Goal: Information Seeking & Learning: Learn about a topic

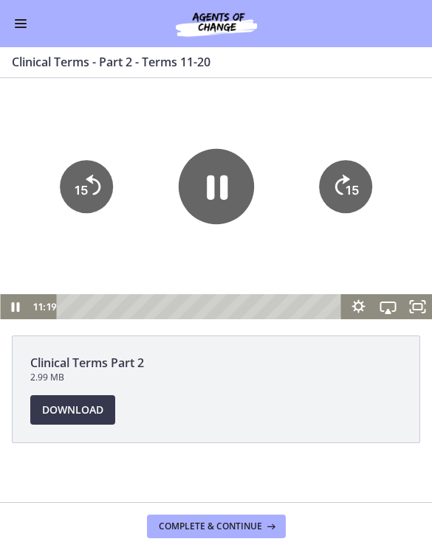
click at [342, 184] on icon "15" at bounding box center [345, 186] width 53 height 53
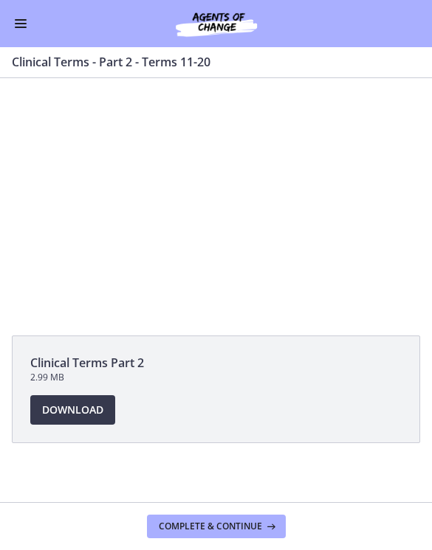
click at [274, 213] on div at bounding box center [216, 198] width 432 height 241
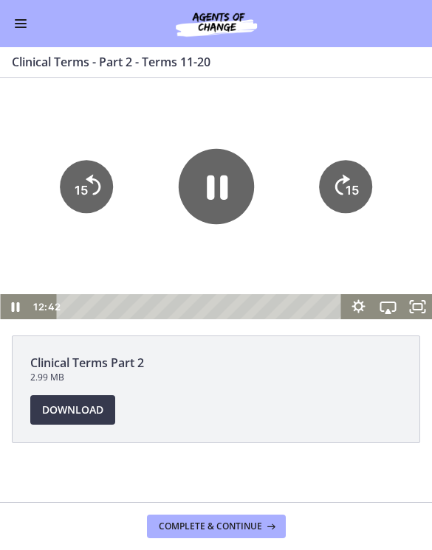
click at [351, 172] on icon "15" at bounding box center [345, 186] width 53 height 53
click at [353, 179] on icon "15" at bounding box center [345, 186] width 53 height 53
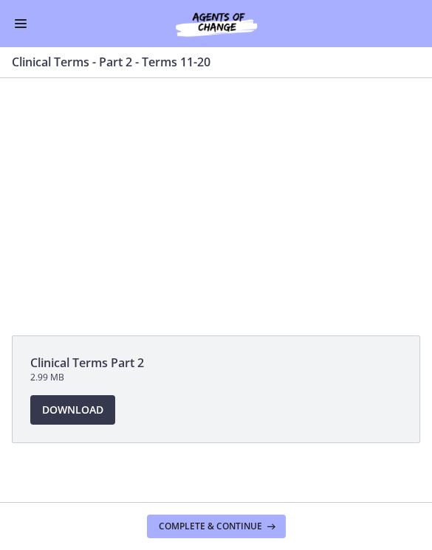
click at [218, 193] on div at bounding box center [216, 198] width 432 height 241
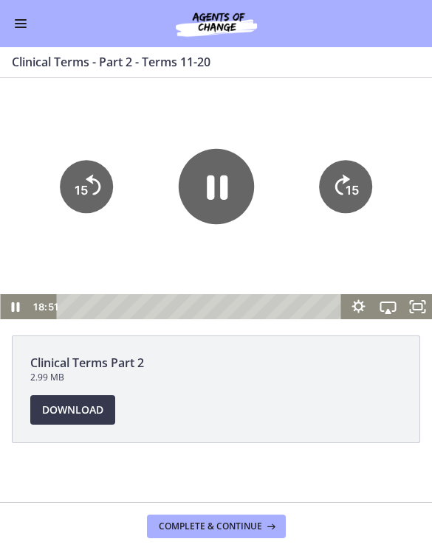
click at [226, 185] on icon "Pause" at bounding box center [217, 187] width 21 height 24
click at [235, 173] on icon "Play Video" at bounding box center [215, 185] width 75 height 75
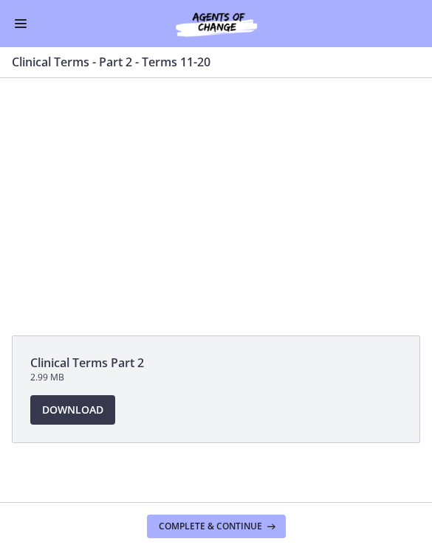
click at [232, 179] on div at bounding box center [216, 198] width 432 height 241
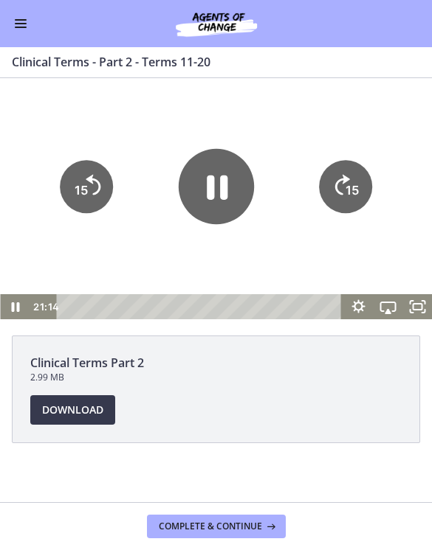
click at [333, 170] on icon "15" at bounding box center [345, 186] width 53 height 53
click at [333, 170] on icon "15" at bounding box center [345, 140] width 66 height 66
click at [345, 190] on icon "15" at bounding box center [345, 186] width 53 height 53
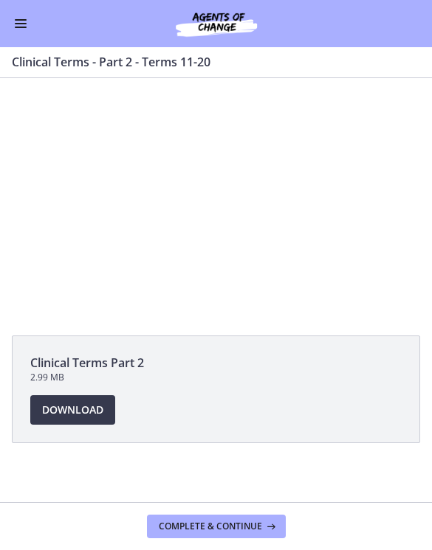
click at [200, 191] on div at bounding box center [216, 198] width 432 height 241
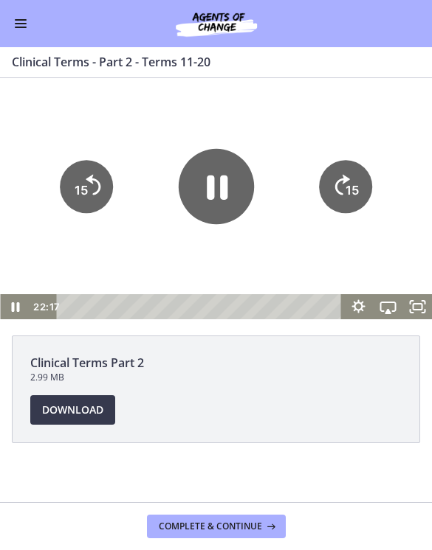
click at [211, 196] on icon "Pause" at bounding box center [217, 187] width 21 height 24
click at [214, 193] on icon "Play Video" at bounding box center [216, 186] width 19 height 27
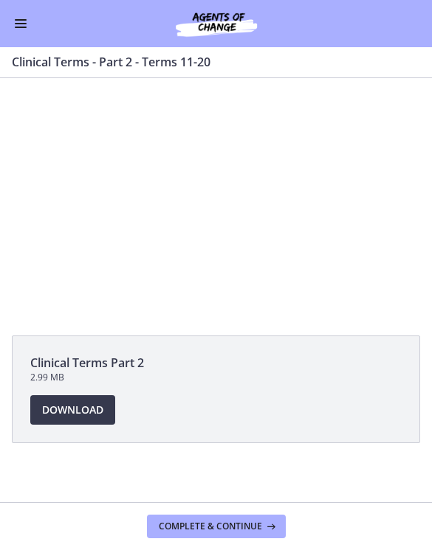
click at [248, 213] on div at bounding box center [216, 198] width 432 height 241
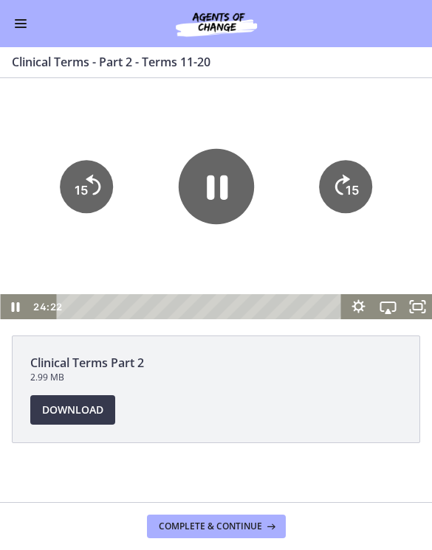
click at [350, 178] on icon "15" at bounding box center [345, 186] width 53 height 53
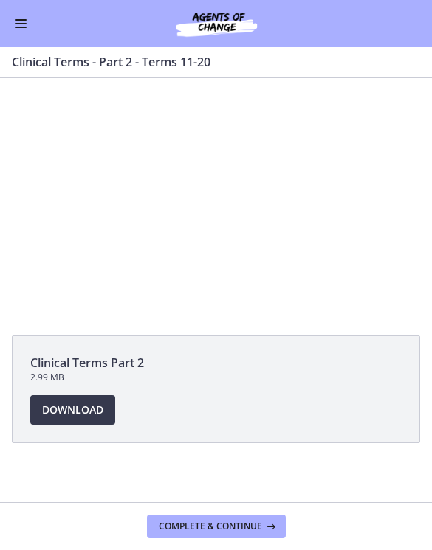
click at [242, 228] on div at bounding box center [216, 198] width 432 height 241
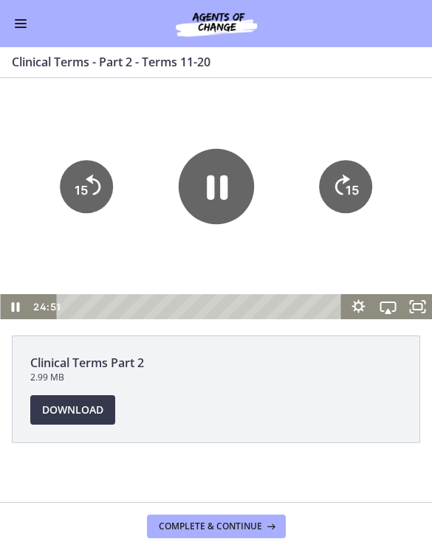
click at [336, 190] on icon "Skip ahead 15 seconds" at bounding box center [342, 184] width 15 height 21
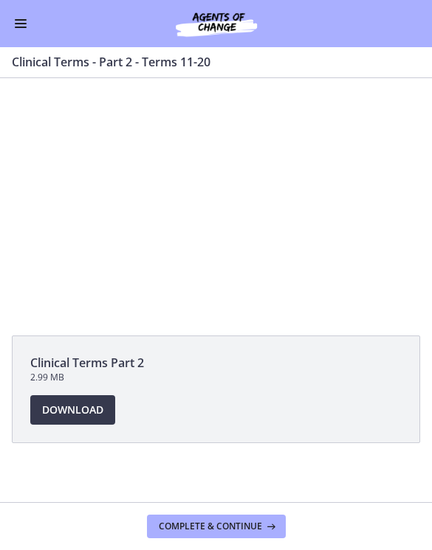
click at [218, 201] on div at bounding box center [216, 198] width 432 height 241
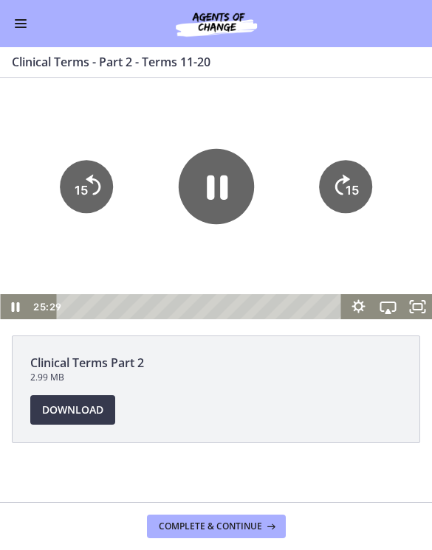
click at [370, 175] on icon "15" at bounding box center [345, 186] width 53 height 53
click at [206, 174] on icon "Pause" at bounding box center [215, 185] width 75 height 75
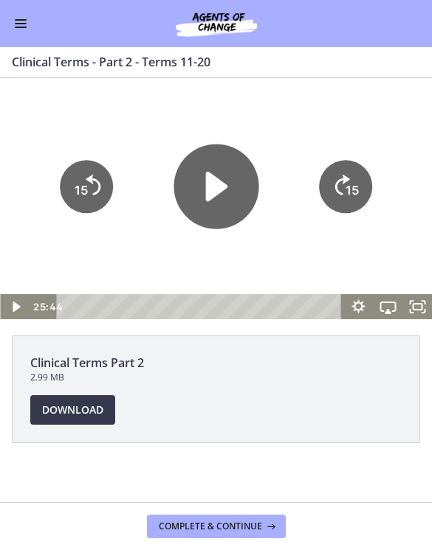
click at [214, 194] on icon "Play Video" at bounding box center [216, 186] width 22 height 30
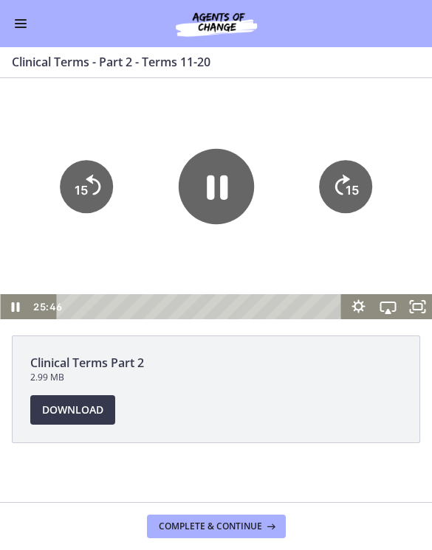
click at [366, 179] on icon "15" at bounding box center [345, 186] width 53 height 53
click at [350, 193] on tspan "15" at bounding box center [352, 190] width 15 height 16
click at [353, 193] on tspan "15" at bounding box center [351, 189] width 13 height 15
click at [344, 191] on icon "15" at bounding box center [345, 186] width 53 height 53
click at [345, 193] on icon "15" at bounding box center [346, 186] width 60 height 60
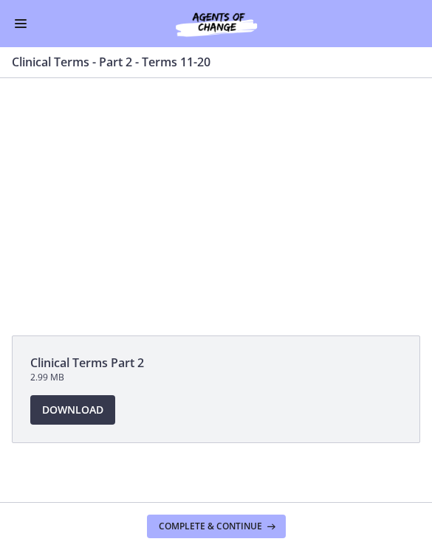
click at [368, 270] on div at bounding box center [216, 198] width 432 height 241
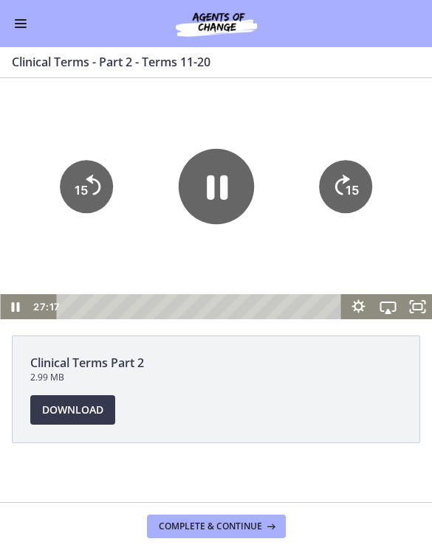
click at [346, 181] on icon "15" at bounding box center [345, 186] width 53 height 53
click at [342, 177] on icon "15" at bounding box center [345, 186] width 53 height 53
click at [345, 181] on icon "Skip ahead 15 seconds" at bounding box center [342, 184] width 15 height 21
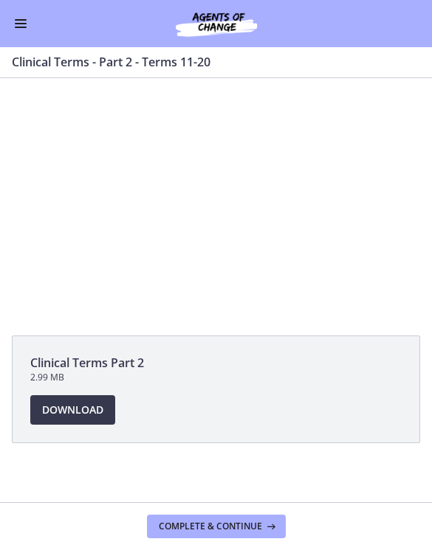
click at [339, 200] on div at bounding box center [216, 198] width 432 height 241
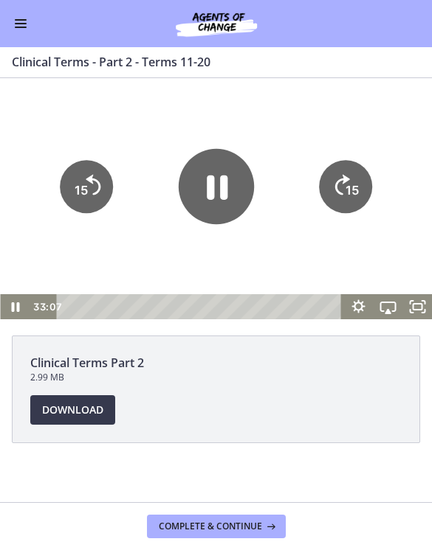
click at [347, 196] on tspan "15" at bounding box center [351, 189] width 13 height 15
click at [353, 184] on tspan "15" at bounding box center [352, 190] width 15 height 16
click at [356, 185] on tspan "15" at bounding box center [352, 190] width 15 height 16
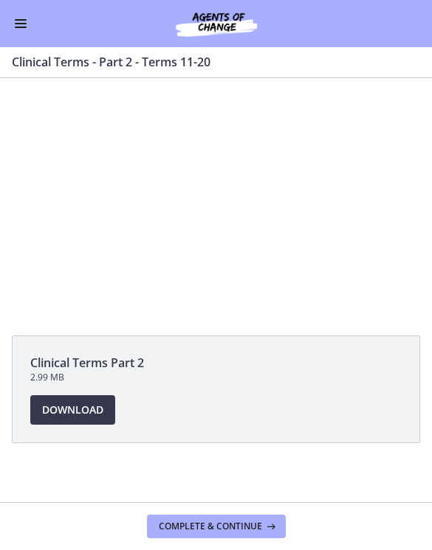
click at [224, 193] on div at bounding box center [216, 198] width 432 height 241
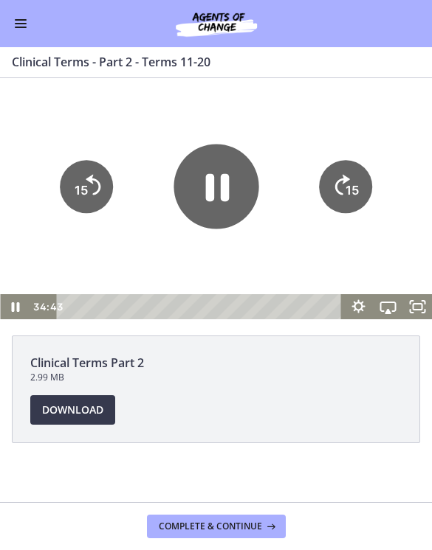
click at [226, 201] on icon "Pause" at bounding box center [215, 186] width 85 height 85
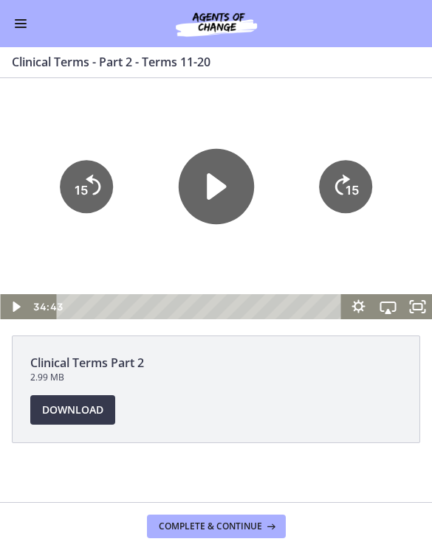
click at [221, 204] on icon "Play Video" at bounding box center [215, 185] width 75 height 75
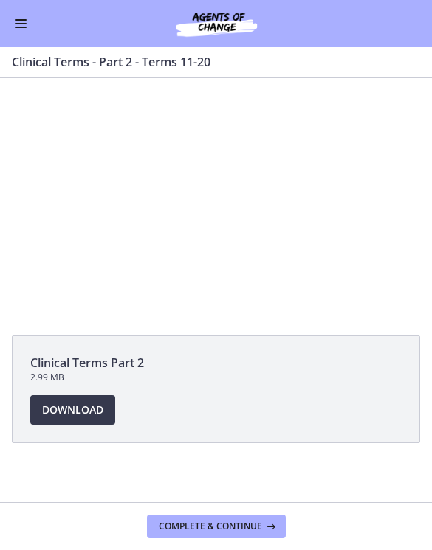
click at [223, 187] on div at bounding box center [216, 198] width 432 height 241
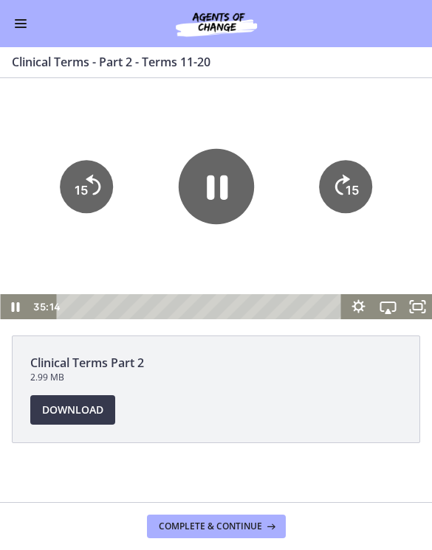
click at [221, 199] on icon "Pause" at bounding box center [217, 187] width 21 height 24
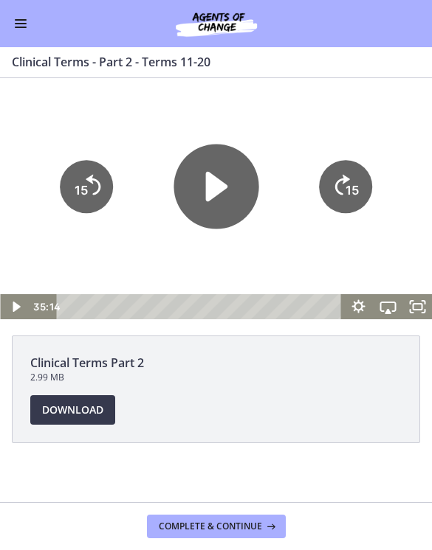
click at [224, 185] on icon "Play Video" at bounding box center [216, 186] width 22 height 30
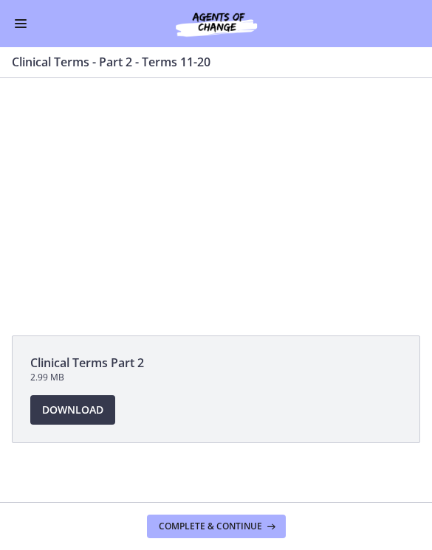
click at [274, 187] on div at bounding box center [216, 198] width 432 height 241
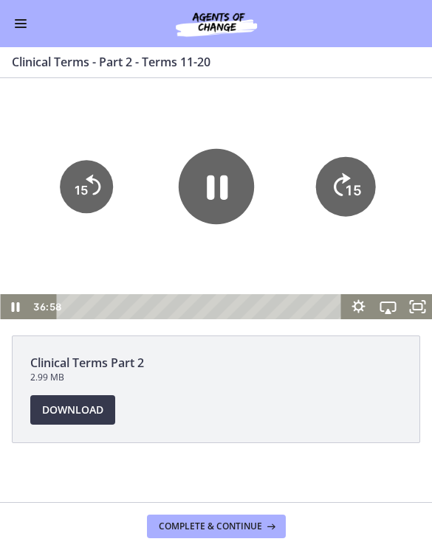
click at [360, 212] on icon "15" at bounding box center [346, 186] width 60 height 60
click at [348, 189] on tspan "15" at bounding box center [351, 189] width 13 height 15
click at [142, 99] on div at bounding box center [216, 198] width 432 height 241
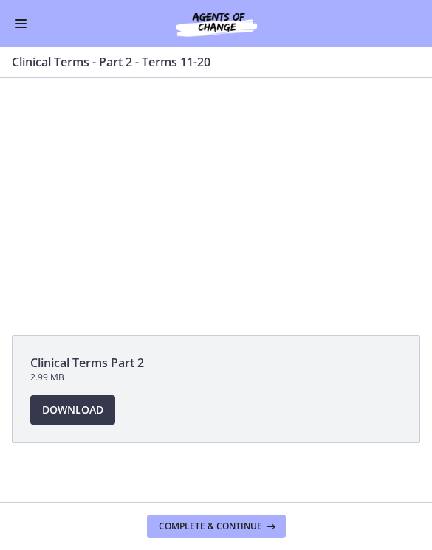
click at [224, 195] on div at bounding box center [216, 198] width 432 height 241
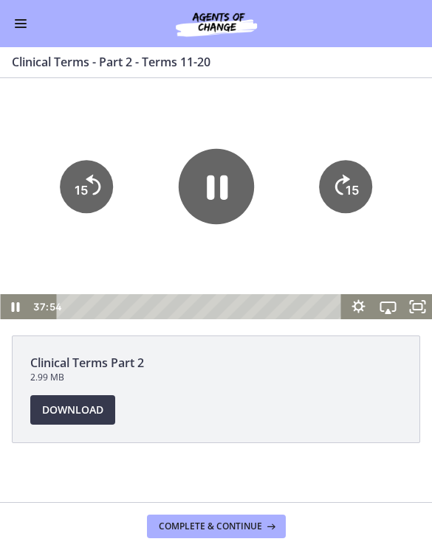
click at [225, 176] on icon "Pause" at bounding box center [217, 187] width 21 height 24
click at [224, 132] on div at bounding box center [216, 198] width 432 height 241
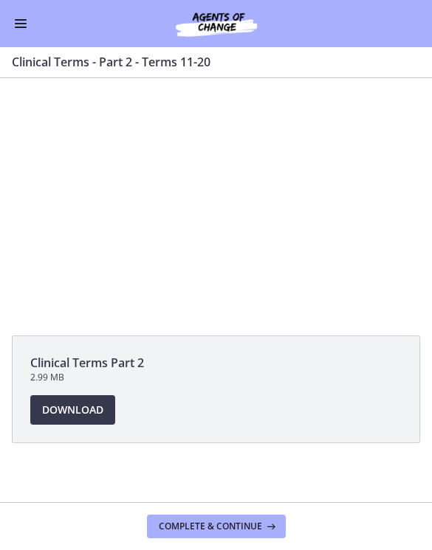
click at [241, 184] on div at bounding box center [216, 198] width 432 height 241
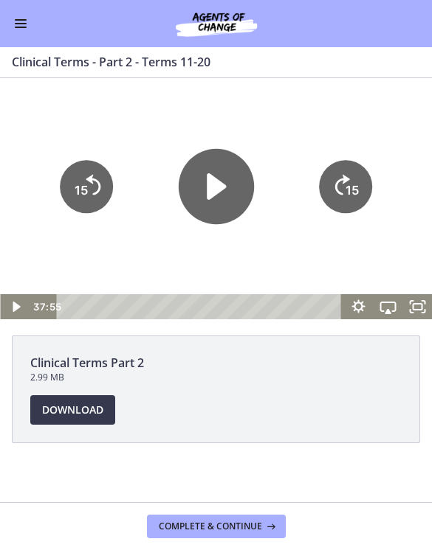
click at [226, 200] on icon "Play Video" at bounding box center [215, 185] width 75 height 75
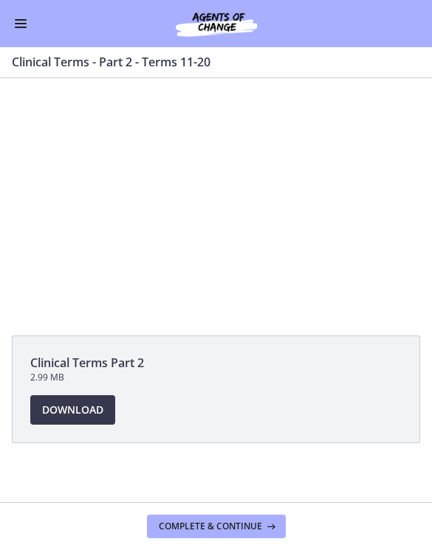
click at [207, 162] on div at bounding box center [216, 198] width 432 height 241
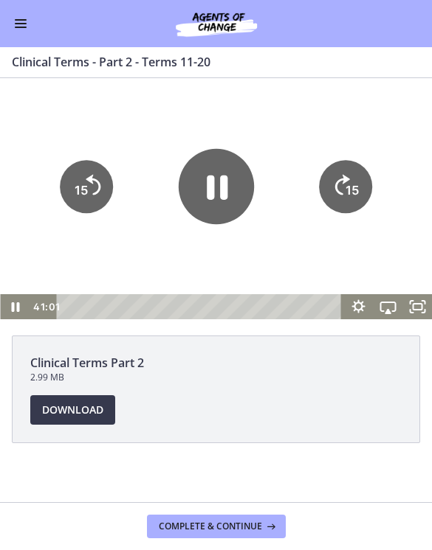
click at [215, 167] on icon "Pause" at bounding box center [215, 185] width 75 height 75
click at [216, 166] on icon "Play Video" at bounding box center [215, 185] width 75 height 75
click at [341, 178] on icon "Skip ahead 15 seconds" at bounding box center [341, 184] width 16 height 23
click at [355, 175] on icon "15" at bounding box center [345, 186] width 53 height 53
click at [362, 176] on icon "15" at bounding box center [346, 186] width 60 height 60
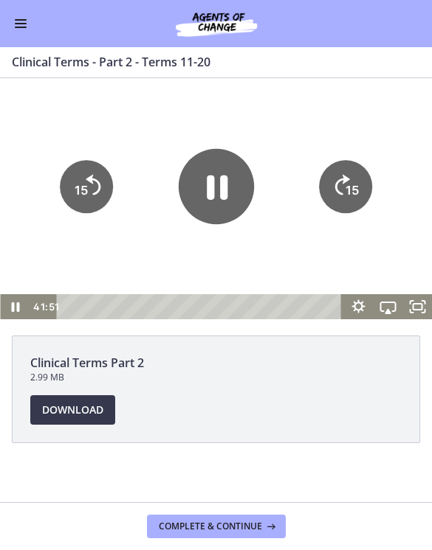
click at [221, 526] on span "Complete & continue" at bounding box center [210, 527] width 103 height 12
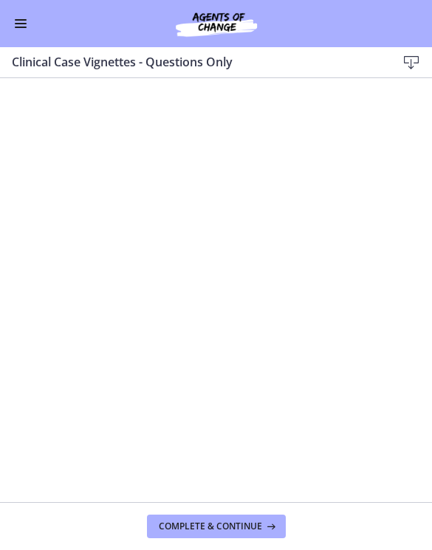
click at [260, 517] on button "Complete & continue" at bounding box center [216, 527] width 139 height 24
click at [196, 508] on footer "Complete & continue" at bounding box center [216, 526] width 432 height 48
click at [196, 507] on footer "Complete & continue" at bounding box center [216, 526] width 432 height 48
click at [185, 529] on span "Complete & continue" at bounding box center [210, 527] width 103 height 12
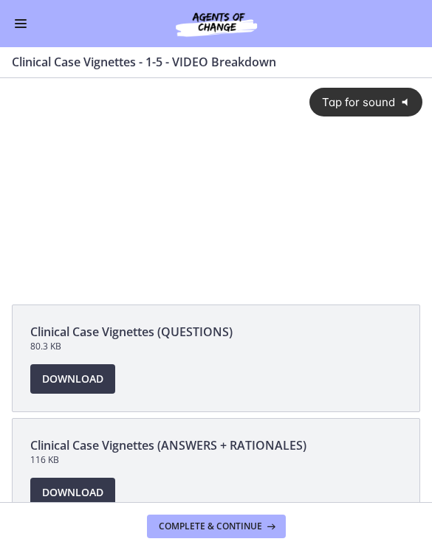
click at [359, 100] on span "Tap for sound" at bounding box center [353, 102] width 84 height 14
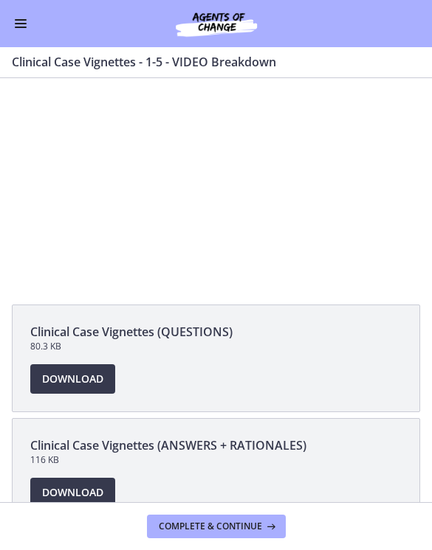
click at [240, 528] on span "Complete & continue" at bounding box center [210, 527] width 103 height 12
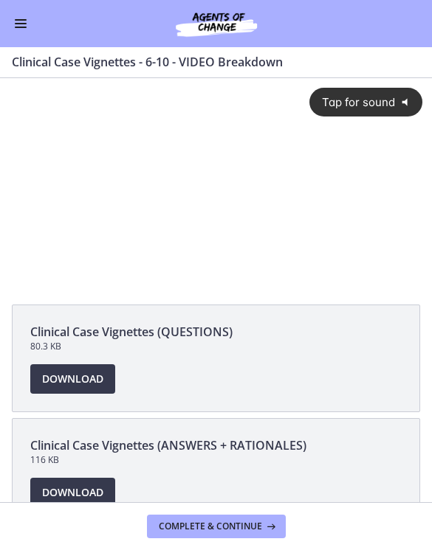
click at [359, 103] on span "Tap for sound" at bounding box center [353, 102] width 84 height 14
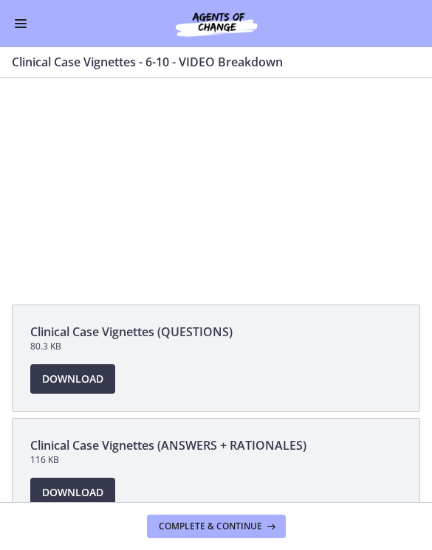
click at [271, 219] on div at bounding box center [216, 183] width 432 height 210
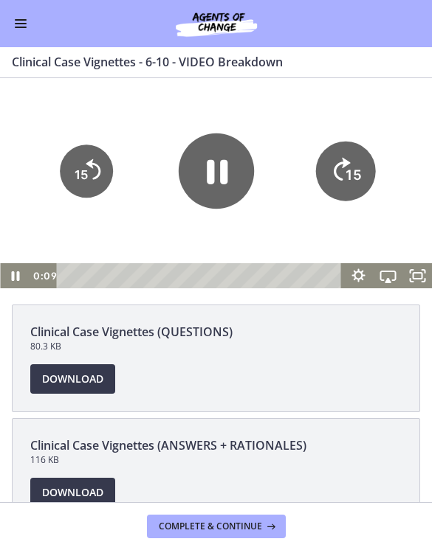
click at [353, 171] on tspan "15" at bounding box center [352, 175] width 15 height 16
click at [348, 179] on tspan "15" at bounding box center [352, 175] width 15 height 16
click at [356, 170] on tspan "15" at bounding box center [351, 174] width 13 height 15
click at [356, 158] on icon "15" at bounding box center [345, 124] width 66 height 66
click at [353, 178] on icon "15" at bounding box center [345, 171] width 53 height 53
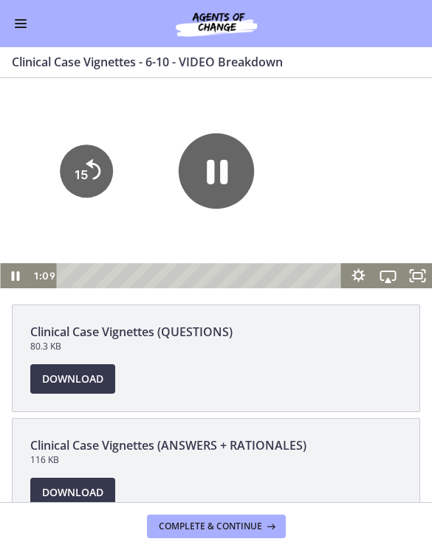
click at [353, 158] on icon "15" at bounding box center [345, 124] width 66 height 66
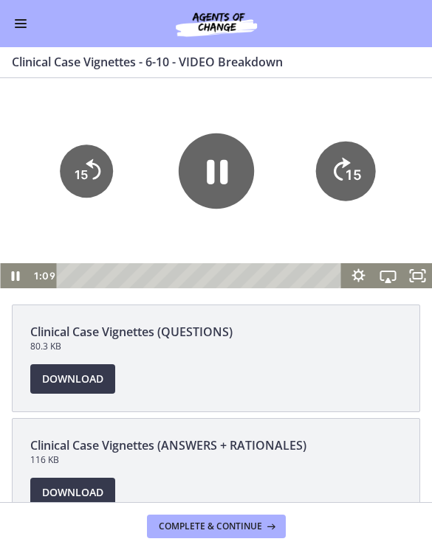
click at [355, 178] on icon "15" at bounding box center [346, 171] width 60 height 60
click at [354, 178] on icon "15" at bounding box center [346, 171] width 60 height 60
click at [353, 179] on tspan "15" at bounding box center [351, 174] width 13 height 15
click at [352, 179] on icon "15" at bounding box center [346, 171] width 60 height 60
click at [353, 181] on icon "15" at bounding box center [346, 171] width 60 height 60
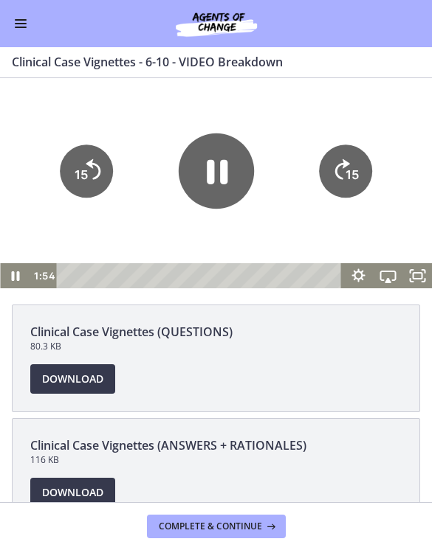
click at [352, 181] on icon "15" at bounding box center [345, 171] width 53 height 53
click at [360, 158] on icon "15" at bounding box center [345, 124] width 66 height 66
click at [358, 191] on icon "15" at bounding box center [346, 171] width 60 height 60
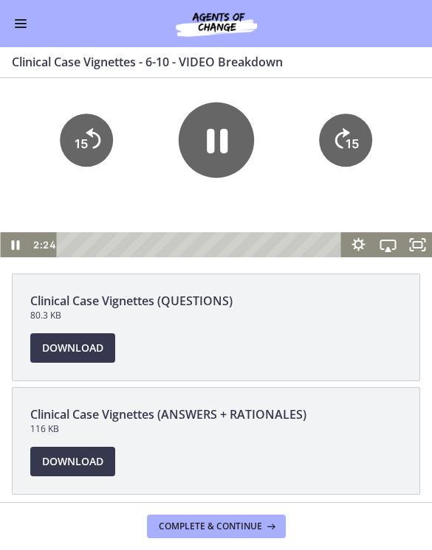
click at [362, 167] on icon "15" at bounding box center [345, 140] width 53 height 53
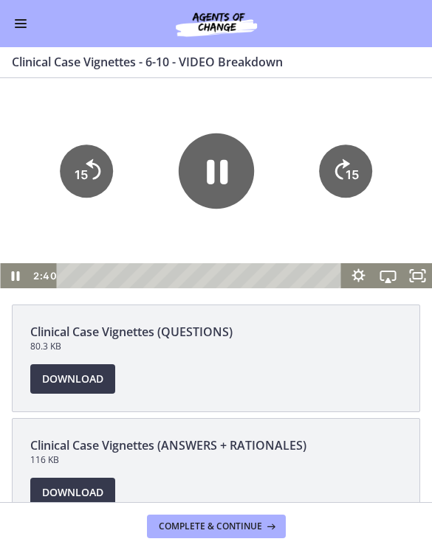
scroll to position [0, 0]
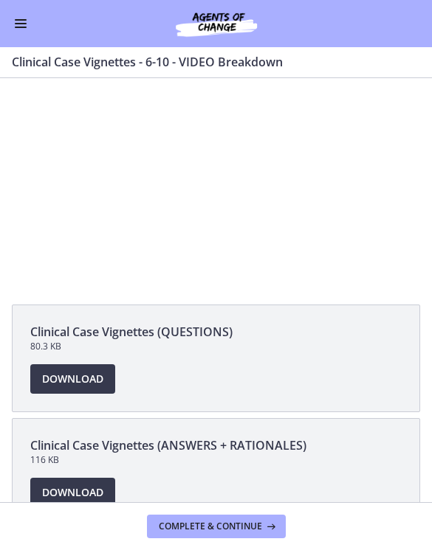
click at [228, 226] on div at bounding box center [216, 183] width 432 height 210
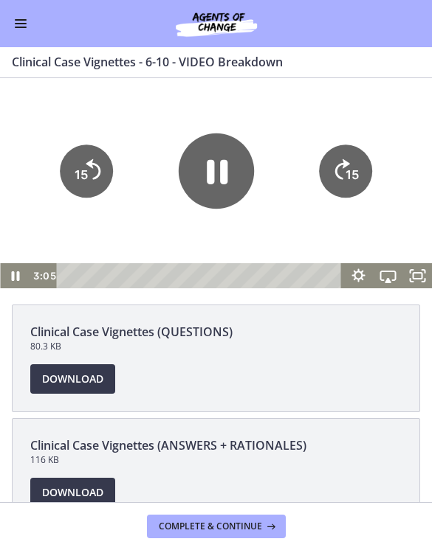
click at [350, 179] on tspan "15" at bounding box center [351, 174] width 13 height 15
click at [361, 173] on icon "15" at bounding box center [345, 171] width 53 height 53
click at [359, 180] on icon "15" at bounding box center [345, 171] width 53 height 53
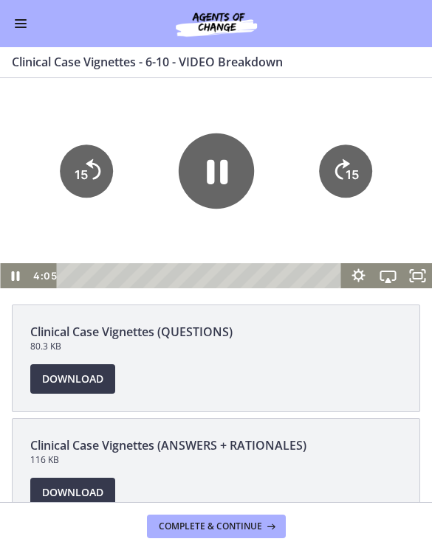
click at [361, 179] on icon "15" at bounding box center [345, 171] width 53 height 53
click at [361, 179] on icon "15" at bounding box center [346, 171] width 60 height 60
click at [358, 178] on icon "15" at bounding box center [346, 171] width 60 height 60
click at [357, 178] on icon "15" at bounding box center [345, 171] width 53 height 53
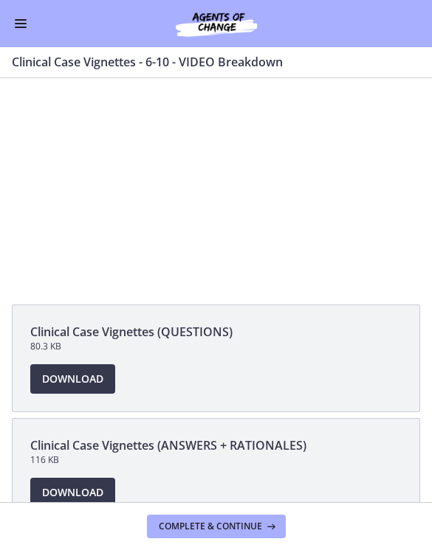
click at [243, 215] on div at bounding box center [216, 183] width 432 height 210
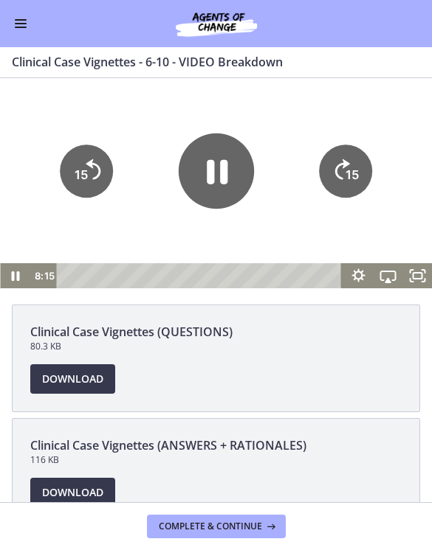
click at [220, 188] on icon "Pause" at bounding box center [215, 170] width 75 height 75
click at [215, 178] on icon "Play Video" at bounding box center [216, 170] width 19 height 27
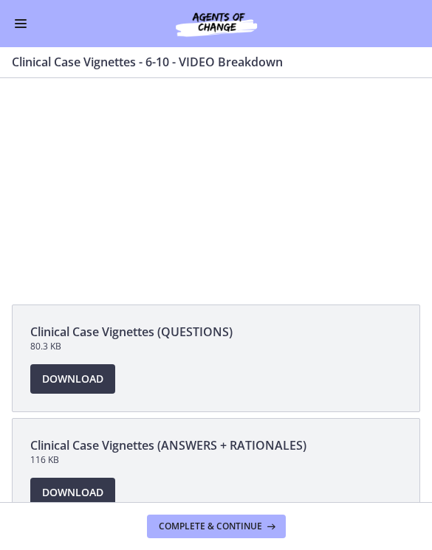
click at [181, 145] on div at bounding box center [216, 183] width 432 height 210
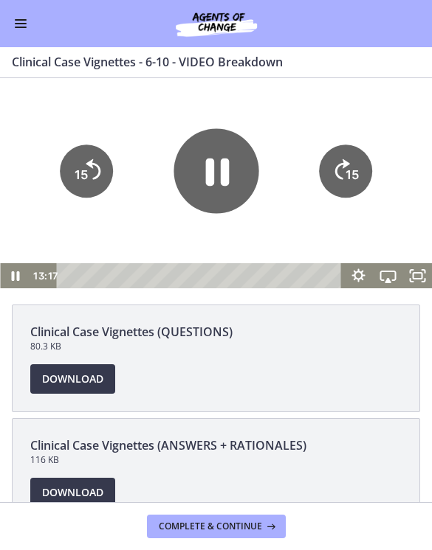
click at [194, 153] on icon "Pause" at bounding box center [215, 170] width 85 height 85
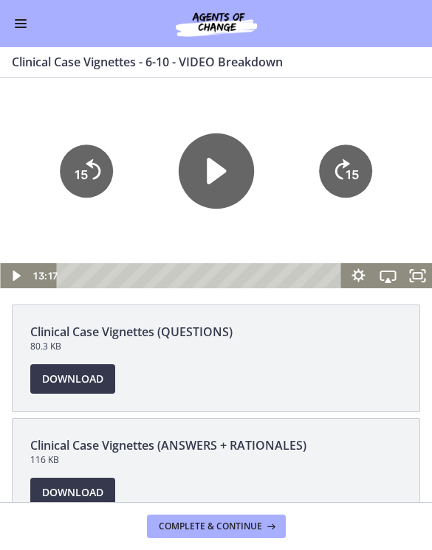
click at [132, 108] on div at bounding box center [216, 183] width 432 height 210
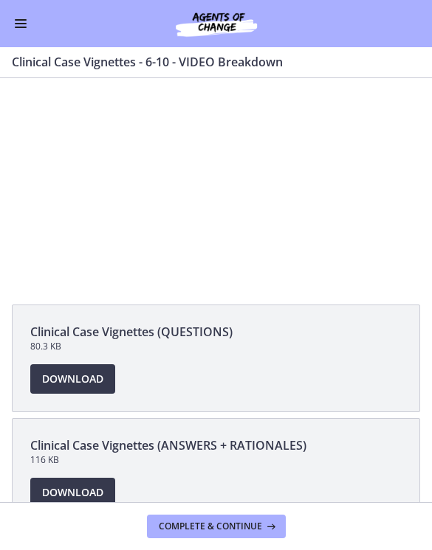
click at [233, 516] on button "Complete & continue" at bounding box center [216, 527] width 139 height 24
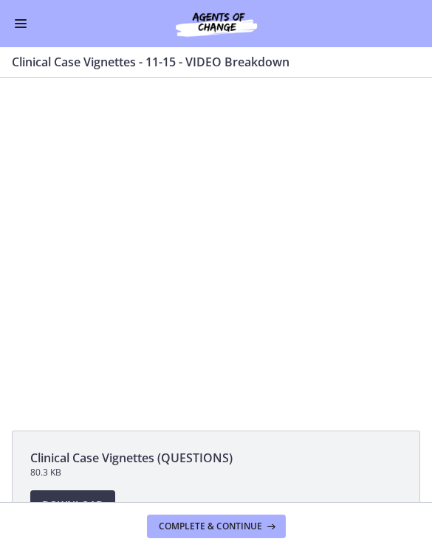
click at [243, 533] on button "Complete & continue" at bounding box center [216, 527] width 139 height 24
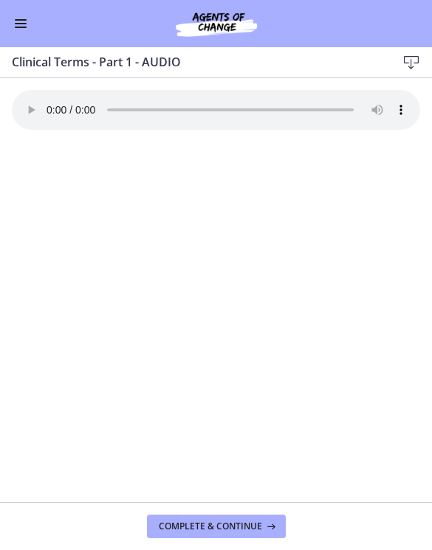
click at [242, 527] on span "Complete & continue" at bounding box center [210, 527] width 103 height 12
click at [243, 526] on span "Complete & continue" at bounding box center [210, 527] width 103 height 12
click at [244, 523] on span "Complete & continue" at bounding box center [210, 527] width 103 height 12
click at [247, 527] on span "Complete & continue" at bounding box center [210, 527] width 103 height 12
click at [251, 527] on span "Complete & continue" at bounding box center [210, 527] width 103 height 12
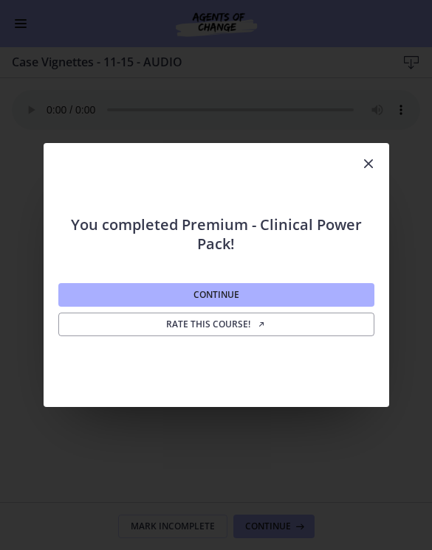
click at [257, 292] on button "Continue" at bounding box center [216, 295] width 316 height 24
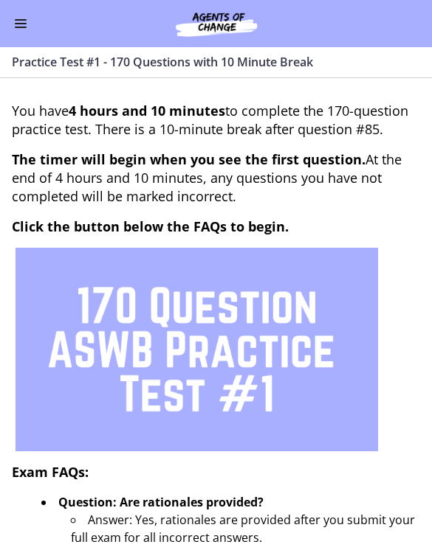
click at [25, 32] on button "Enable menu" at bounding box center [21, 24] width 18 height 18
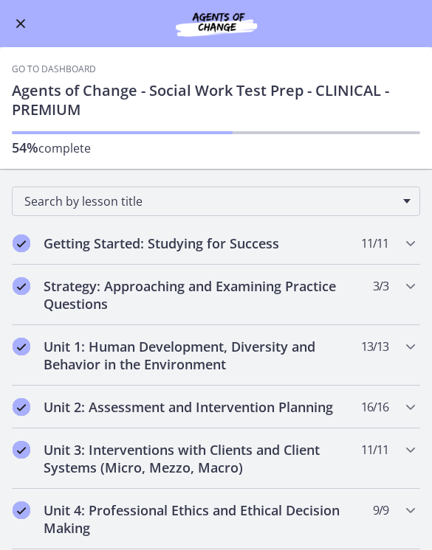
click at [24, 28] on span "Enable menu" at bounding box center [21, 24] width 10 height 10
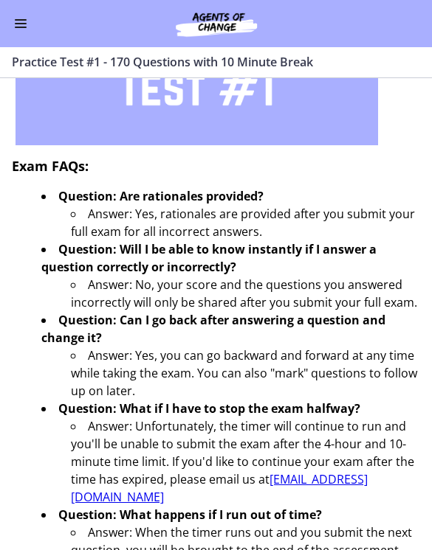
scroll to position [305, 0]
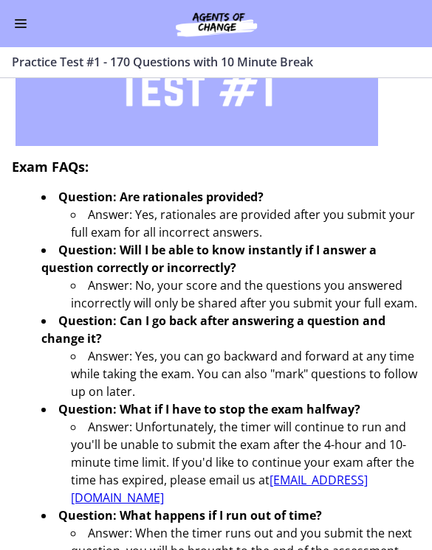
click at [21, 24] on button "Enable menu" at bounding box center [21, 24] width 18 height 18
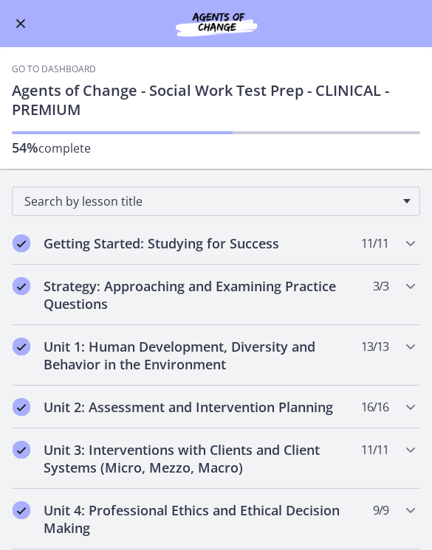
click at [53, 108] on h1 "Agents of Change - Social Work Test Prep - CLINICAL - PREMIUM" at bounding box center [216, 100] width 408 height 38
click at [38, 73] on link "Go to Dashboard" at bounding box center [54, 69] width 84 height 12
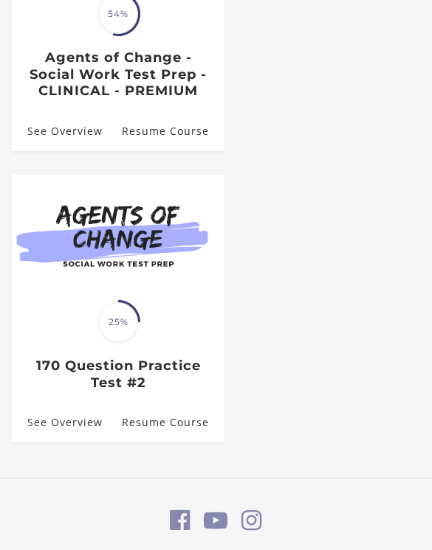
scroll to position [410, 0]
click at [97, 268] on img at bounding box center [118, 235] width 212 height 120
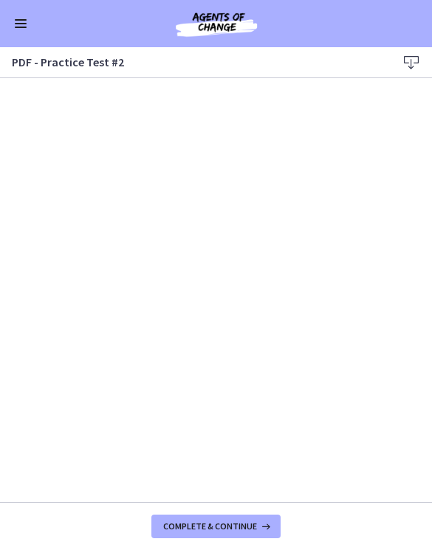
click at [21, 22] on button "Enable menu" at bounding box center [21, 24] width 18 height 18
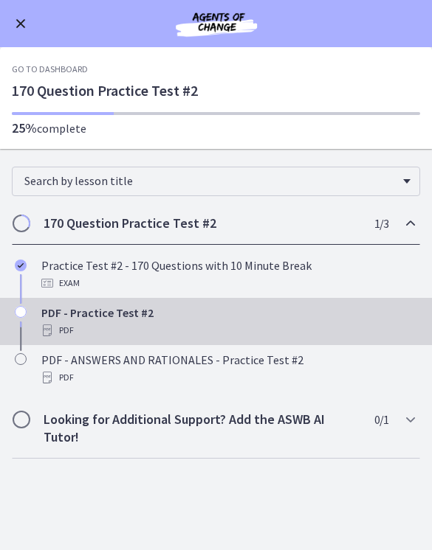
click at [259, 366] on div "PDF - ANSWERS AND RATIONALES - Practice Test #2 PDF" at bounding box center [230, 368] width 378 height 35
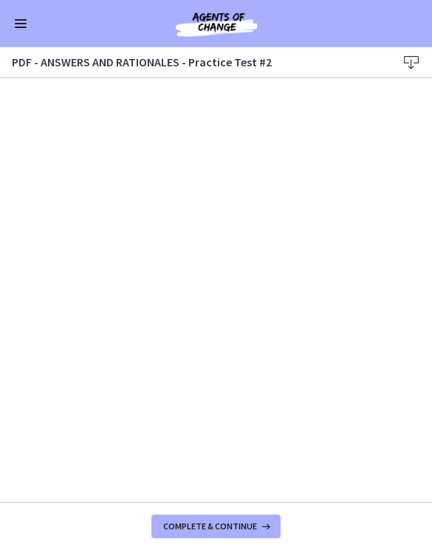
click at [406, 63] on icon at bounding box center [411, 63] width 18 height 18
